Goal: Information Seeking & Learning: Check status

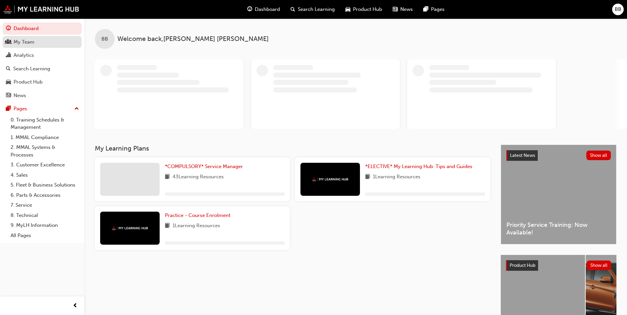
click at [44, 47] on link "My Team" at bounding box center [42, 42] width 79 height 12
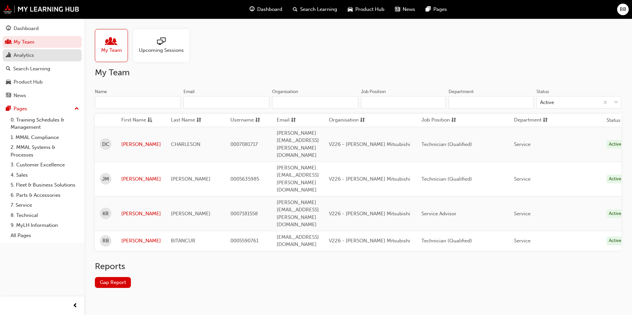
click at [42, 53] on div "Analytics" at bounding box center [42, 55] width 72 height 8
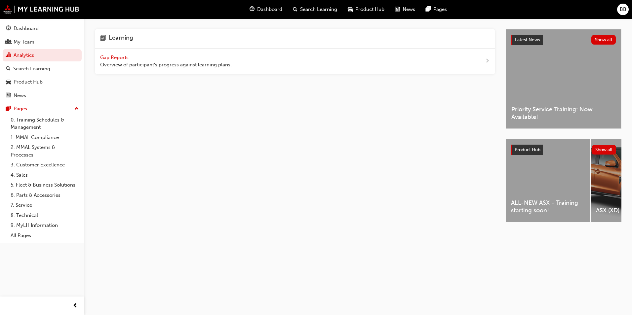
click at [121, 59] on span "Gap Reports" at bounding box center [115, 58] width 30 height 6
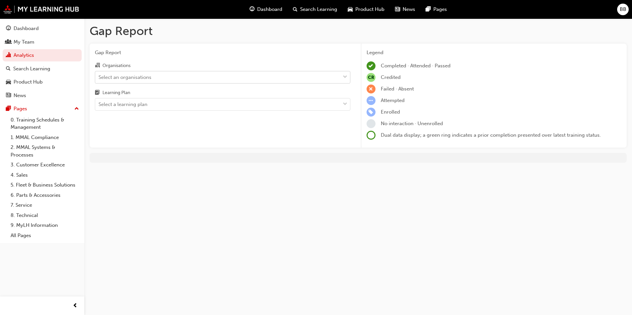
click at [136, 74] on div "Select an organisations" at bounding box center [124, 77] width 53 height 8
click at [99, 74] on input "Organisations Select an organisations" at bounding box center [98, 77] width 1 height 6
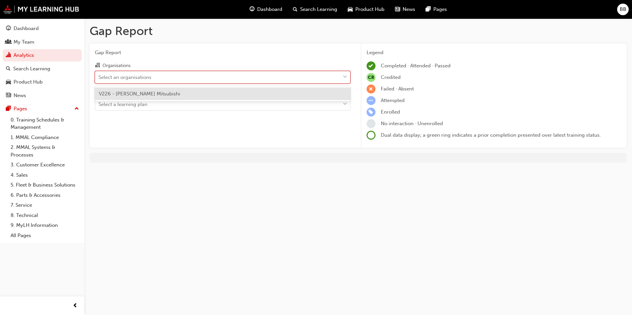
click at [141, 91] on span "V226 - [PERSON_NAME] Mitsubishi" at bounding box center [139, 94] width 81 height 6
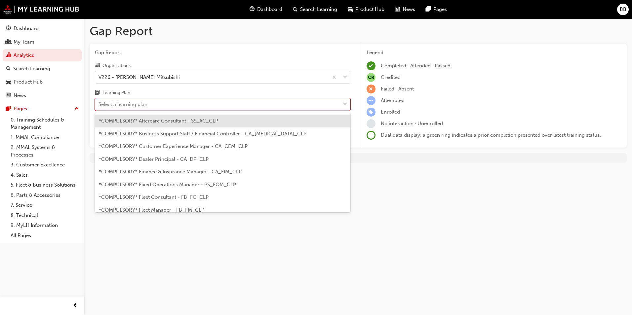
click at [142, 103] on div "Select a learning plan" at bounding box center [122, 105] width 49 height 8
click at [99, 103] on input "Learning Plan option *COMPULSORY* Aftercare Consultant - SS_AC_CLP focused, 1 o…" at bounding box center [98, 104] width 1 height 6
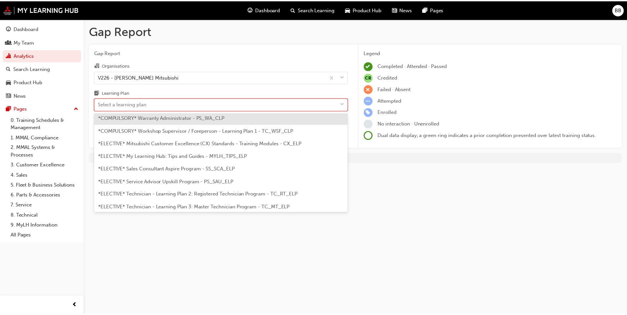
scroll to position [297, 0]
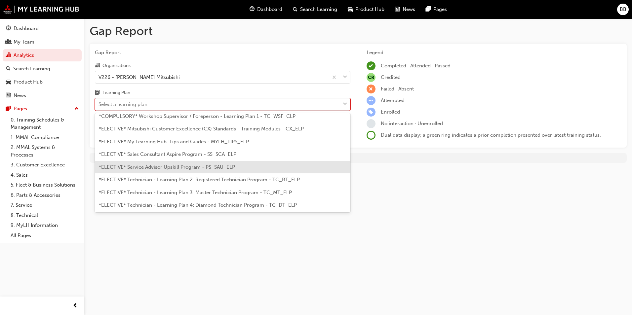
click at [207, 167] on span "*ELECTIVE* Service Advisor Upskill Program - PS_SAU_ELP" at bounding box center [167, 167] width 136 height 6
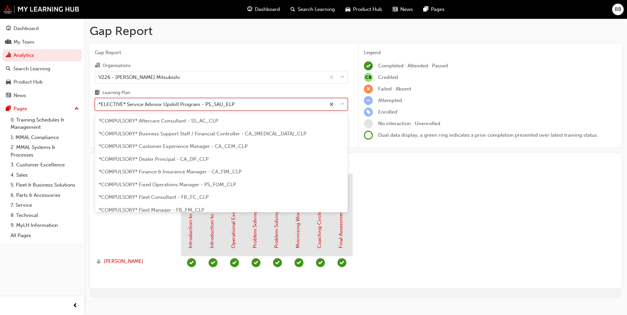
click at [206, 103] on div "*ELECTIVE* Service Advisor Upskill Program - PS_SAU_ELP" at bounding box center [166, 105] width 136 height 8
click at [99, 103] on input "Learning Plan option *ELECTIVE* Service Advisor Upskill Program - PS_SAU_ELP, s…" at bounding box center [98, 104] width 1 height 6
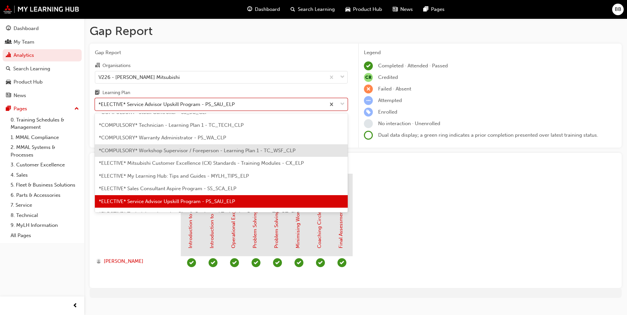
click at [197, 151] on span "*COMPULSORY* Workshop Supervisor / Foreperson - Learning Plan 1 - TC_WSF_CLP" at bounding box center [197, 151] width 197 height 6
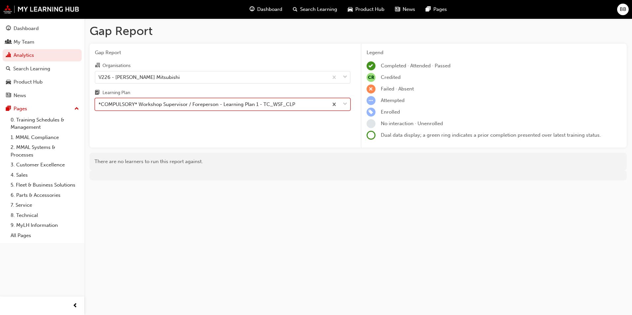
click at [168, 101] on div "*COMPULSORY* Workshop Supervisor / Foreperson - Learning Plan 1 - TC_WSF_CLP" at bounding box center [196, 105] width 197 height 8
click at [99, 101] on input "Learning Plan option *COMPULSORY* Workshop Supervisor / Foreperson - Learning P…" at bounding box center [98, 104] width 1 height 6
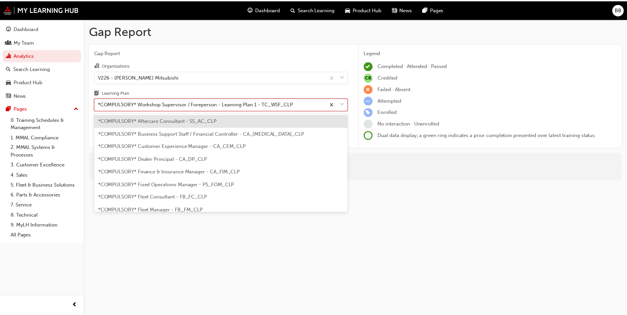
scroll to position [212, 0]
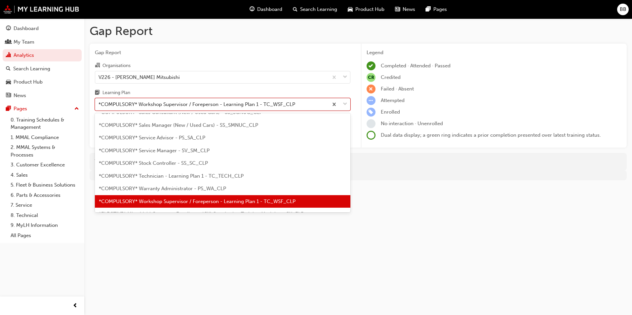
click at [203, 151] on span "*COMPULSORY* Service Manager - SV_SM_CLP" at bounding box center [154, 151] width 111 height 6
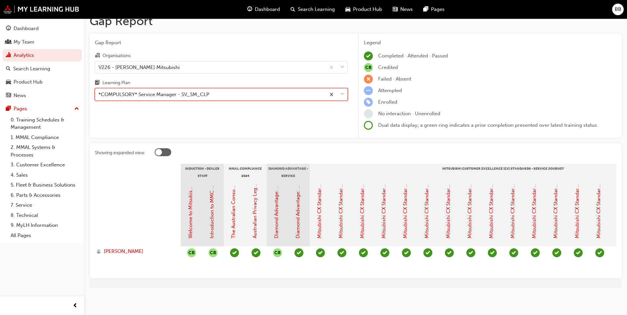
click at [180, 93] on div "*COMPULSORY* Service Manager - SV_SM_CLP" at bounding box center [153, 95] width 111 height 8
click at [99, 93] on input "Learning Plan option *COMPULSORY* Service Manager - SV_SM_CLP, selected. 0 resu…" at bounding box center [98, 95] width 1 height 6
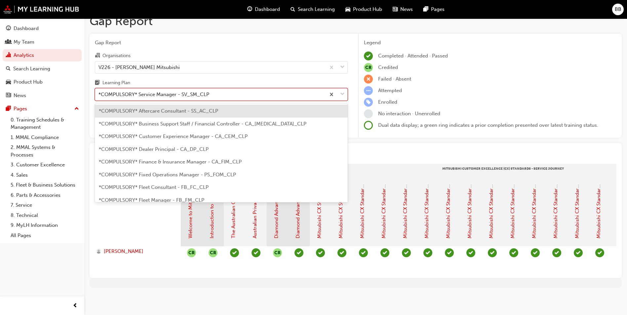
scroll to position [161, 0]
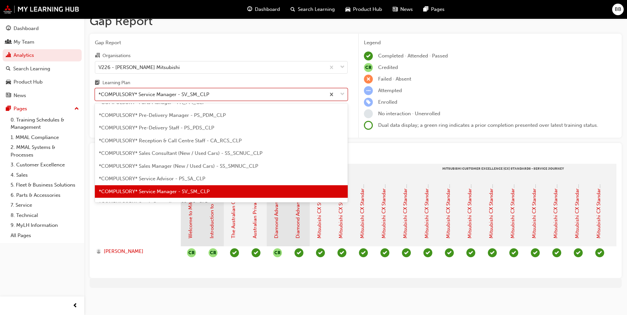
click at [181, 176] on span "*COMPULSORY* Service Advisor - PS_SA_CLP" at bounding box center [152, 179] width 106 height 6
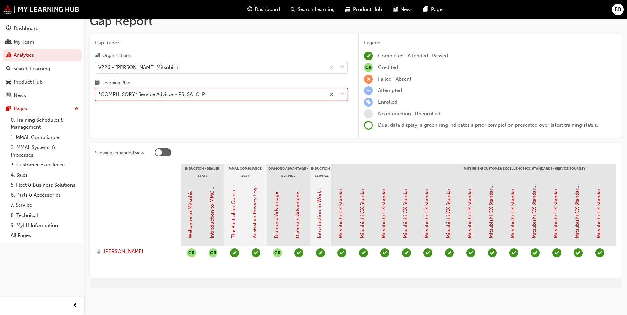
scroll to position [0, 553]
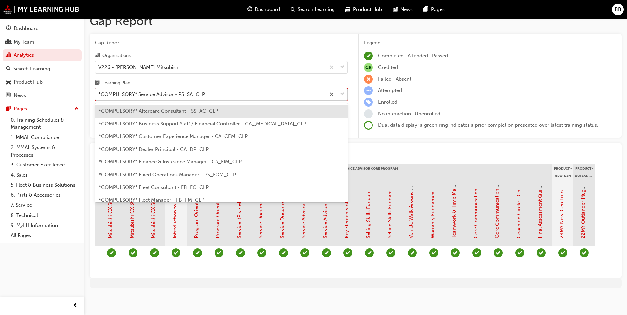
click at [165, 95] on div "*COMPULSORY* Service Advisor - PS_SA_CLP" at bounding box center [210, 95] width 230 height 12
click at [99, 95] on input "Learning Plan option *COMPULSORY* Service Advisor - PS_SA_CLP, selected. option…" at bounding box center [98, 95] width 1 height 6
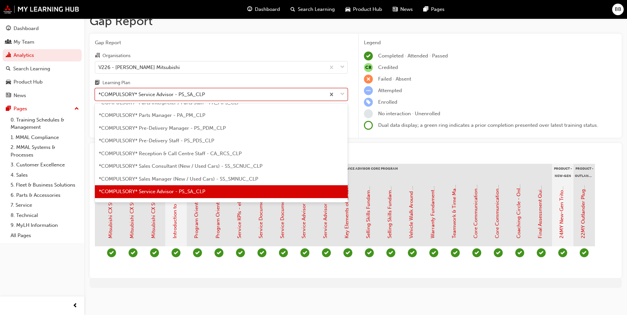
click at [175, 176] on span "*COMPULSORY* Sales Manager (New / Used Cars) - SS_SMNUC_CLP" at bounding box center [178, 179] width 159 height 6
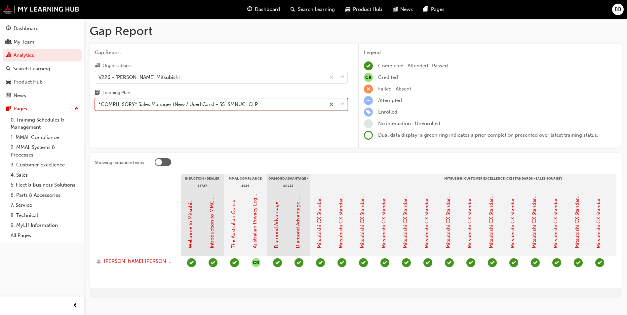
click at [167, 108] on div "*COMPULSORY* Sales Manager (New / Used Cars) - SS_SMNUC_CLP" at bounding box center [177, 105] width 159 height 8
click at [99, 107] on input "Learning Plan option *COMPULSORY* Sales Manager (New / Used Cars) - SS_SMNUC_CL…" at bounding box center [98, 104] width 1 height 6
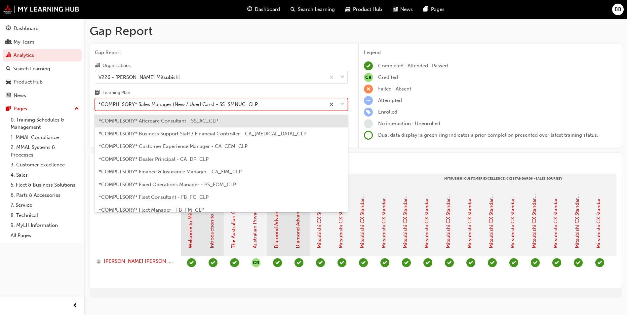
scroll to position [136, 0]
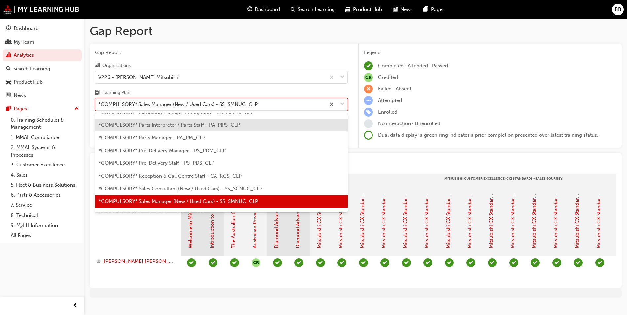
click at [163, 123] on span "*COMPULSORY* Parts Interpreter / Parts Staff - PA_PIPS_CLP" at bounding box center [169, 125] width 141 height 6
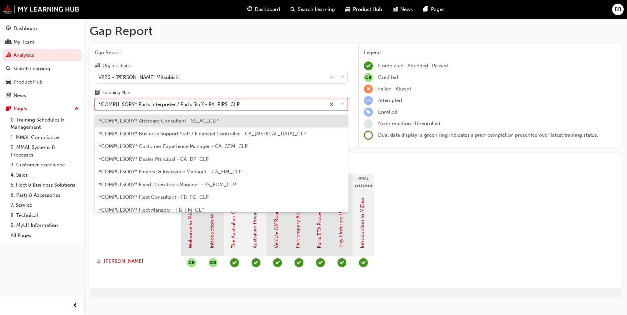
click at [217, 103] on div "*COMPULSORY* Parts Interpreter / Parts Staff - PA_PIPS_CLP" at bounding box center [168, 105] width 141 height 8
click at [99, 103] on input "Learning Plan option *COMPULSORY* Parts Interpreter / Parts Staff - PA_PIPS_CLP…" at bounding box center [98, 104] width 1 height 6
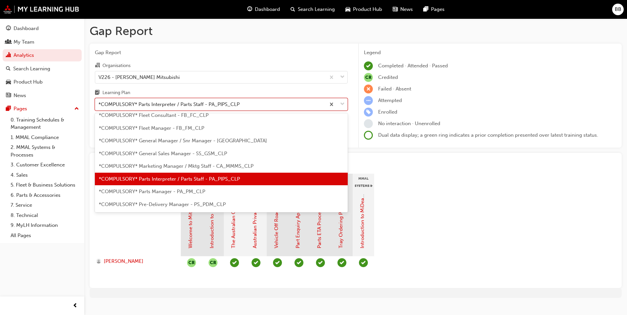
scroll to position [93, 0]
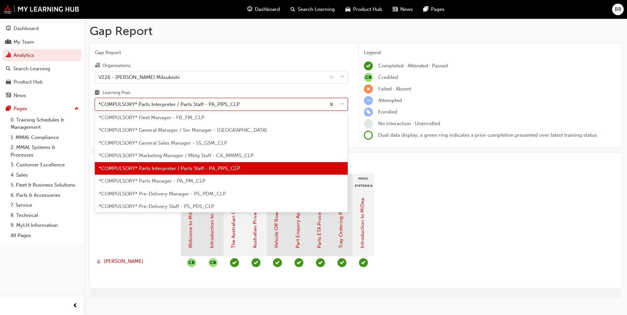
click at [182, 178] on div "*COMPULSORY* Parts Manager - PA_PM_CLP" at bounding box center [221, 181] width 253 height 13
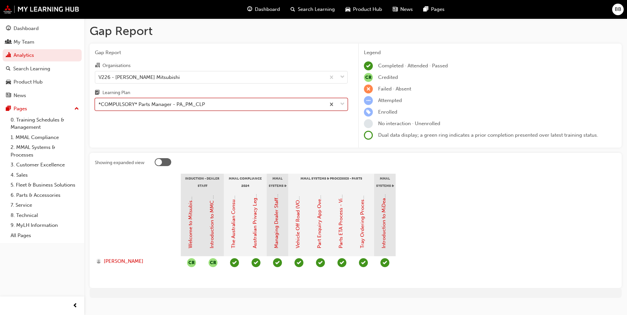
click at [250, 107] on div "*COMPULSORY* Parts Manager - PA_PM_CLP" at bounding box center [210, 105] width 230 height 12
click at [99, 107] on input "Learning Plan option *COMPULSORY* Parts Manager - PA_PM_CLP, selected. 0 result…" at bounding box center [98, 104] width 1 height 6
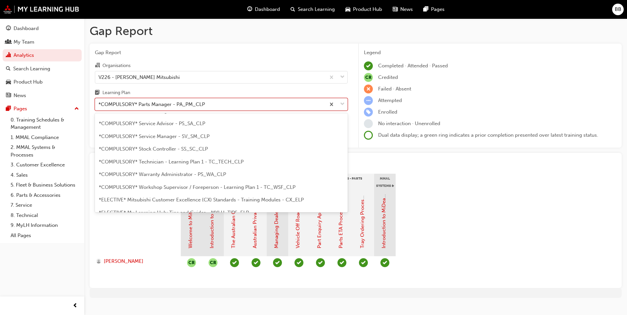
scroll to position [237, 0]
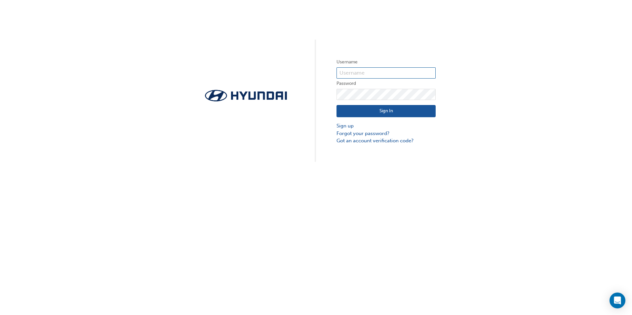
type input "donz_24@hotmail.com"
click at [383, 114] on button "Sign In" at bounding box center [385, 111] width 99 height 13
